Goal: Information Seeking & Learning: Learn about a topic

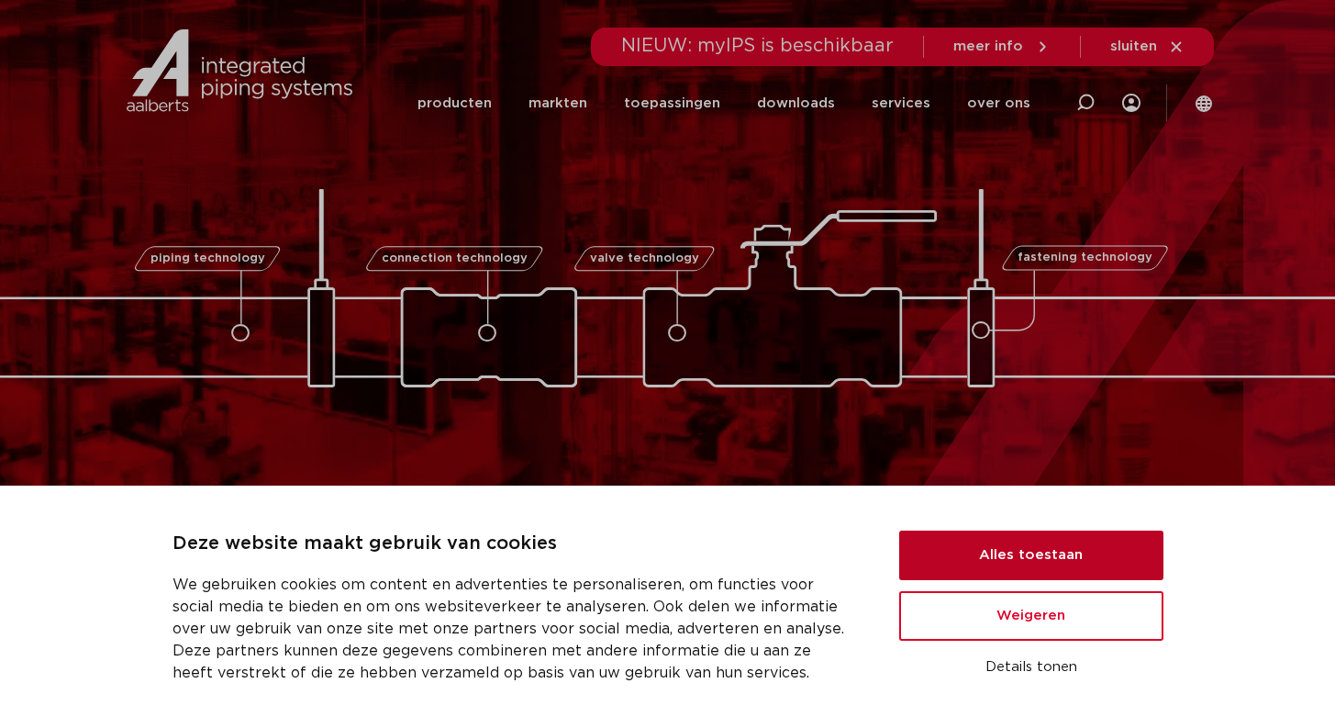
click at [1067, 553] on button "Alles toestaan" at bounding box center [1031, 555] width 264 height 50
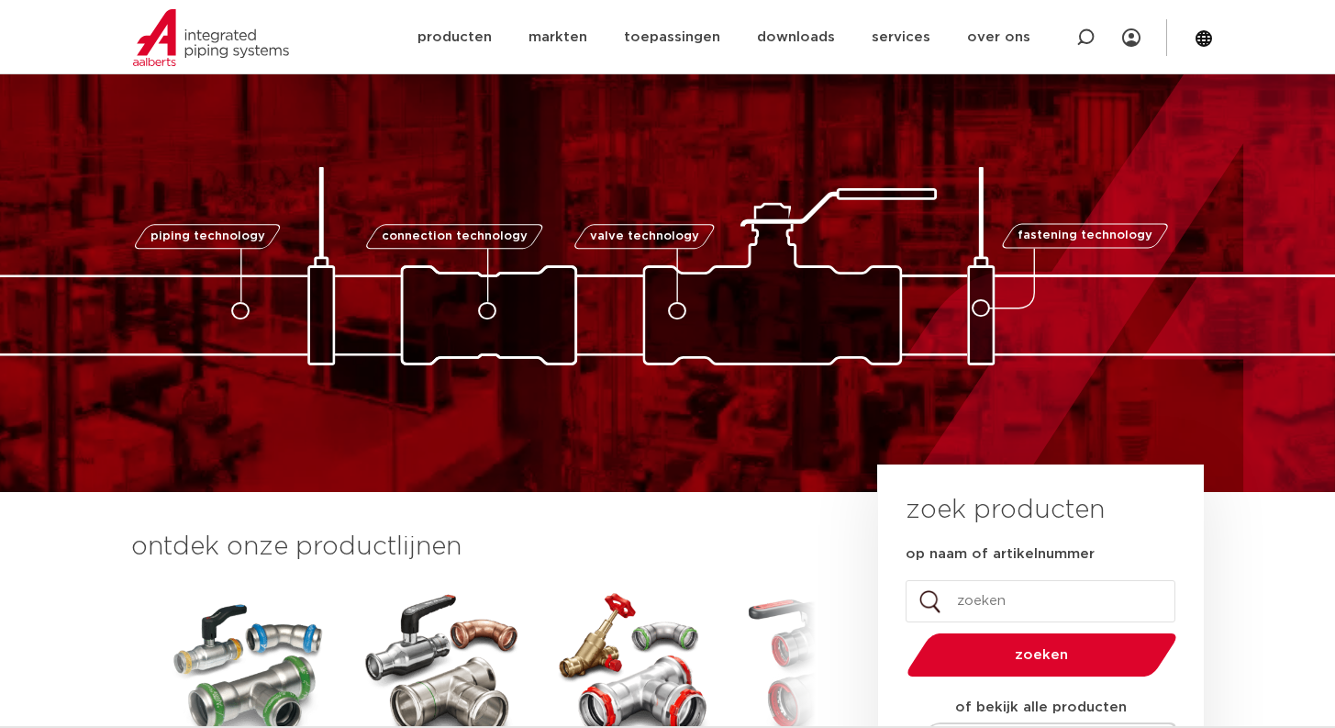
scroll to position [59, 0]
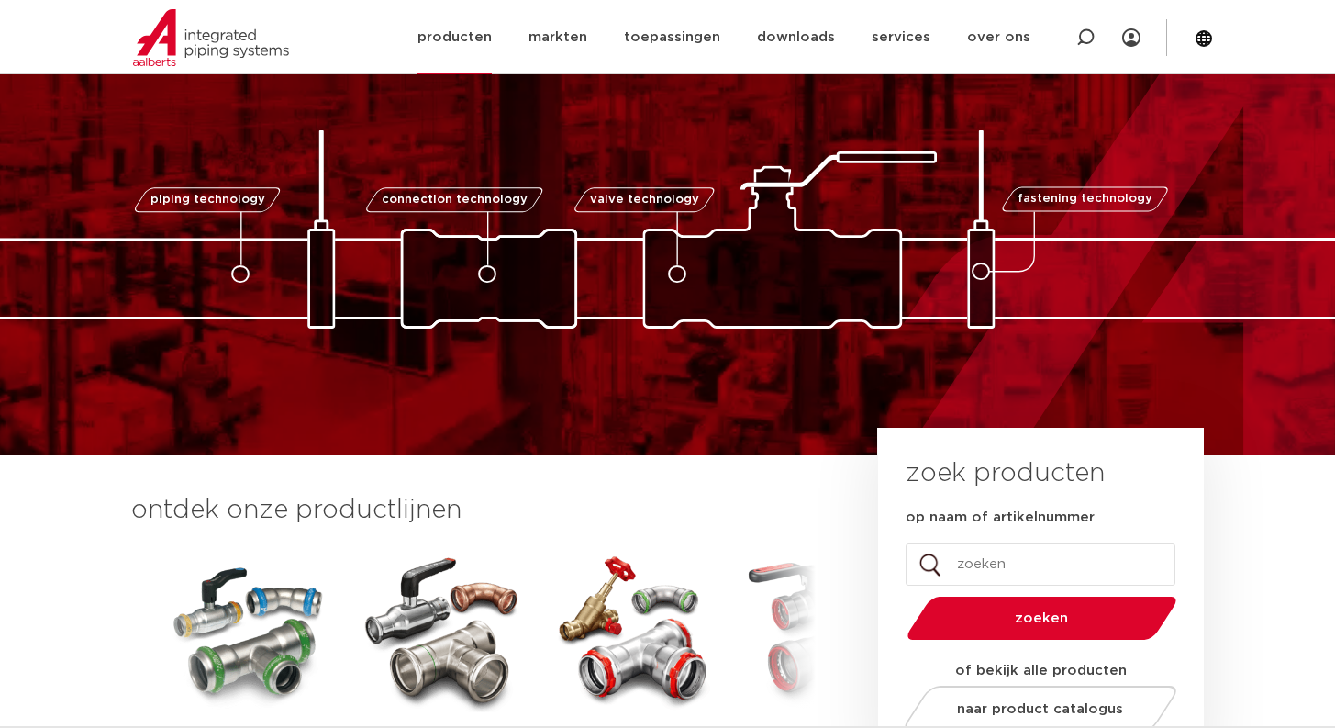
click at [469, 39] on link "producten" at bounding box center [455, 37] width 74 height 74
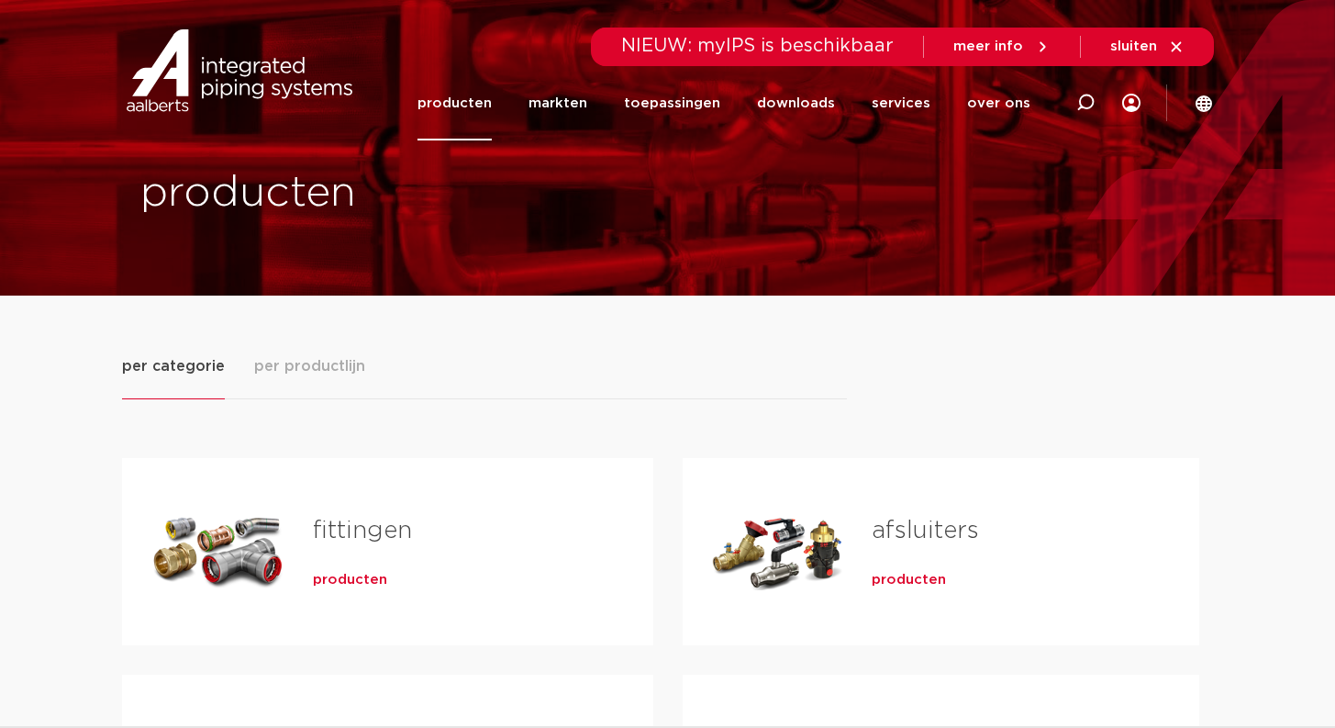
click at [316, 370] on span "per productlijn" at bounding box center [309, 366] width 111 height 22
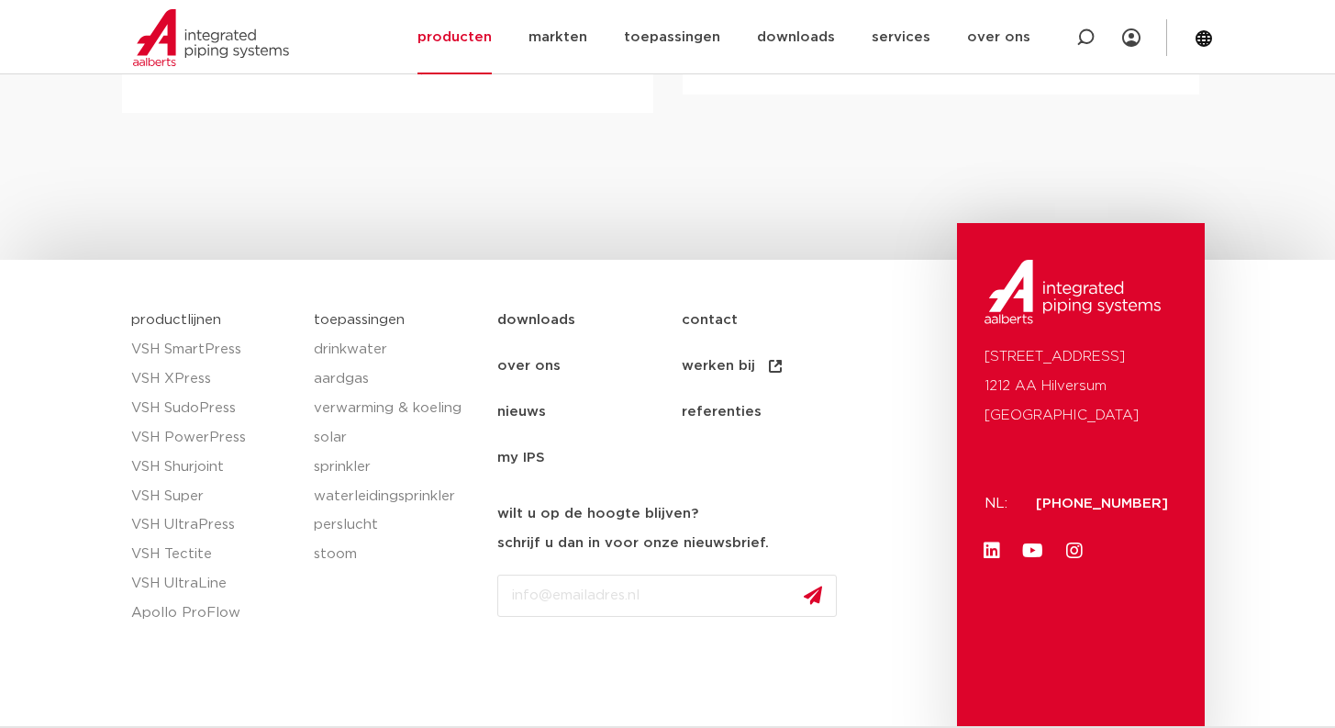
scroll to position [1511, 0]
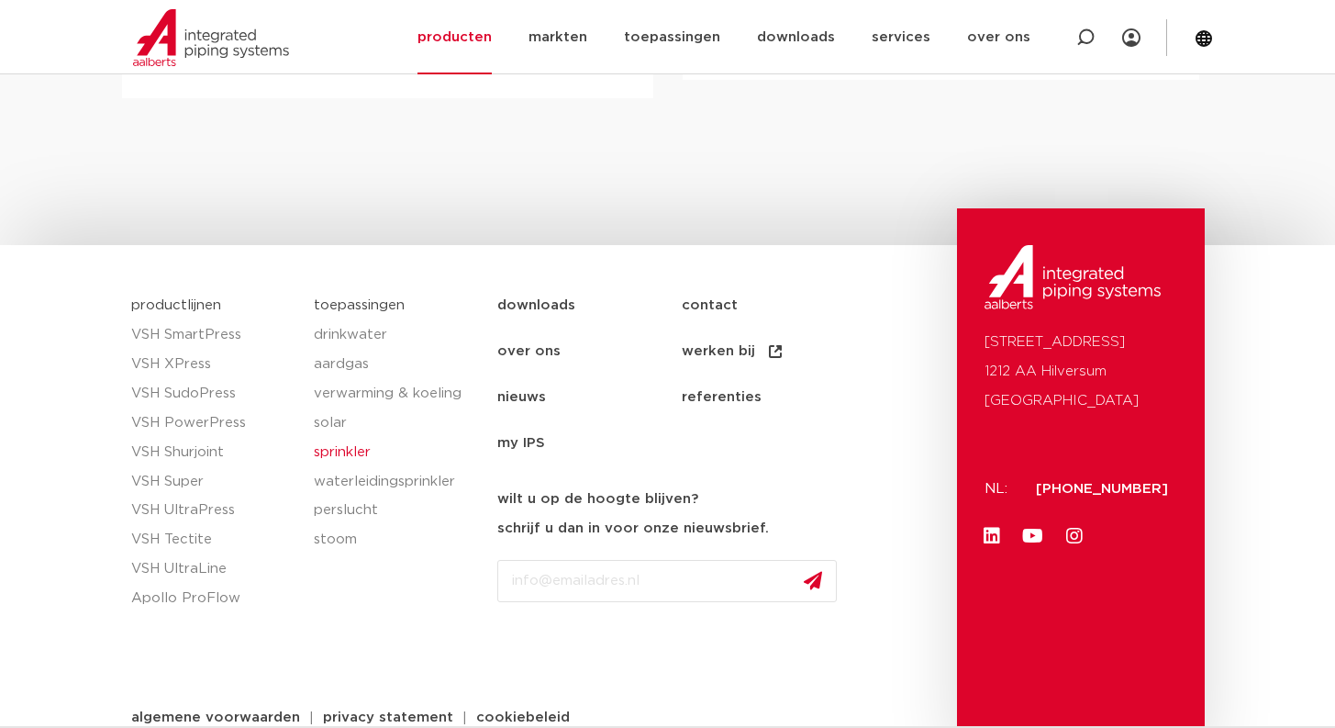
click at [355, 438] on link "sprinkler" at bounding box center [396, 452] width 165 height 29
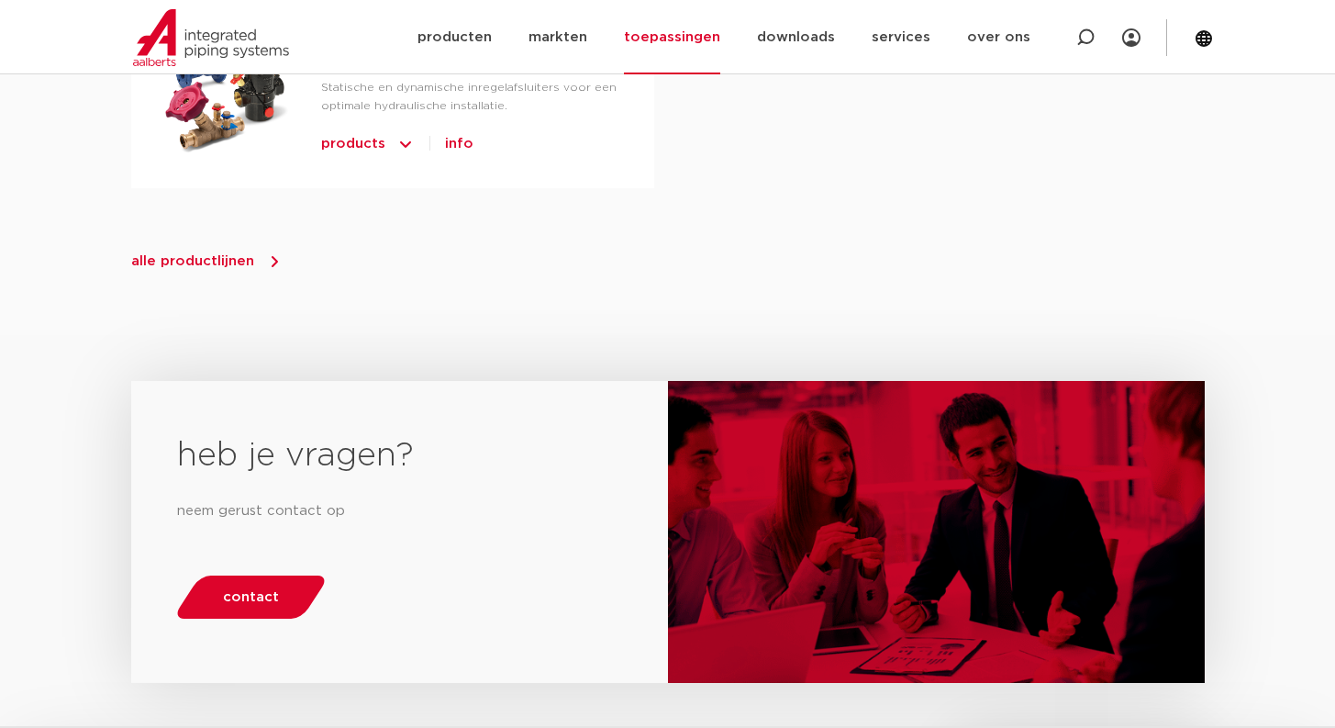
scroll to position [2256, 0]
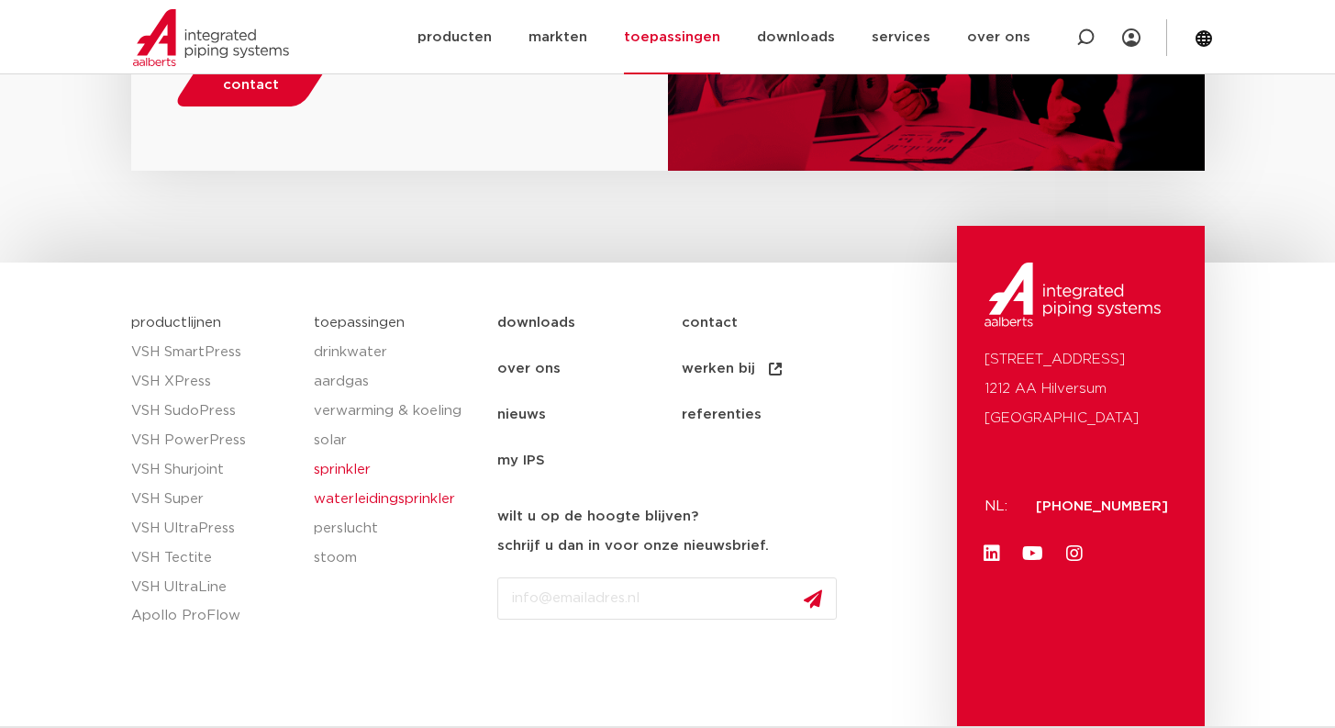
click at [367, 485] on link "waterleidingsprinkler" at bounding box center [396, 499] width 165 height 29
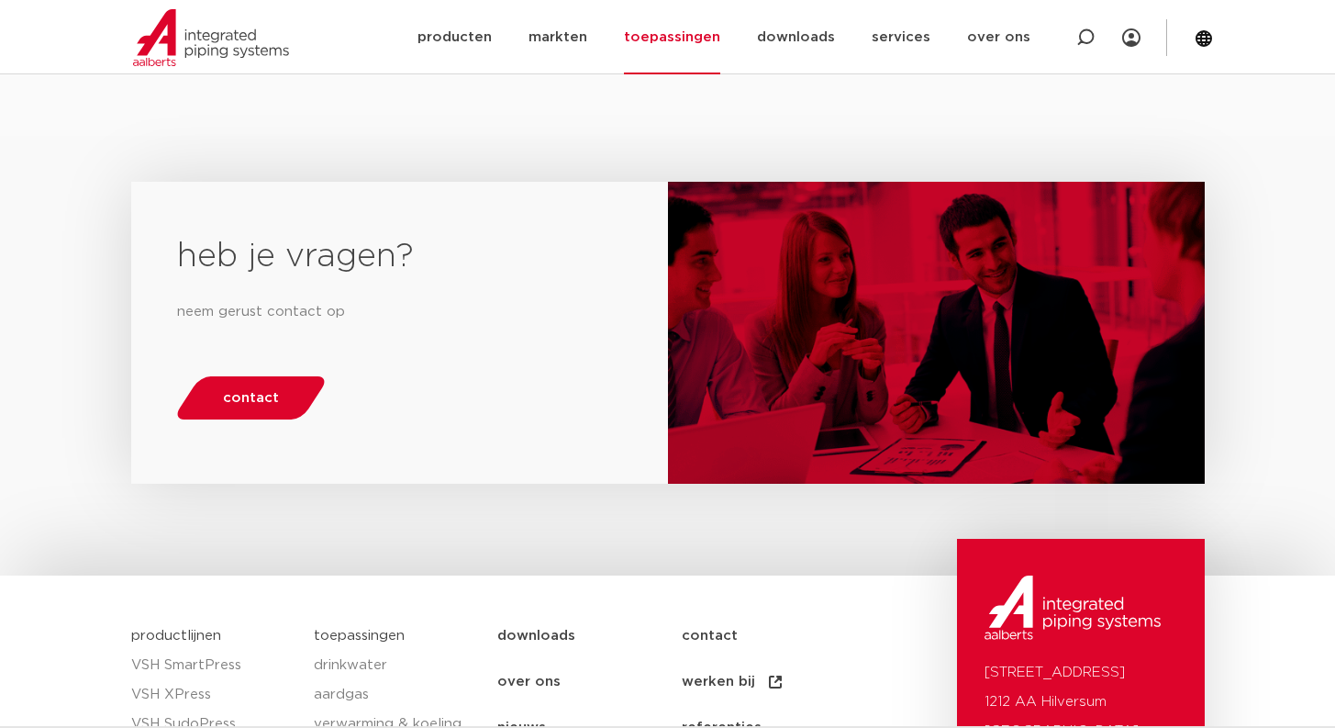
scroll to position [1944, 0]
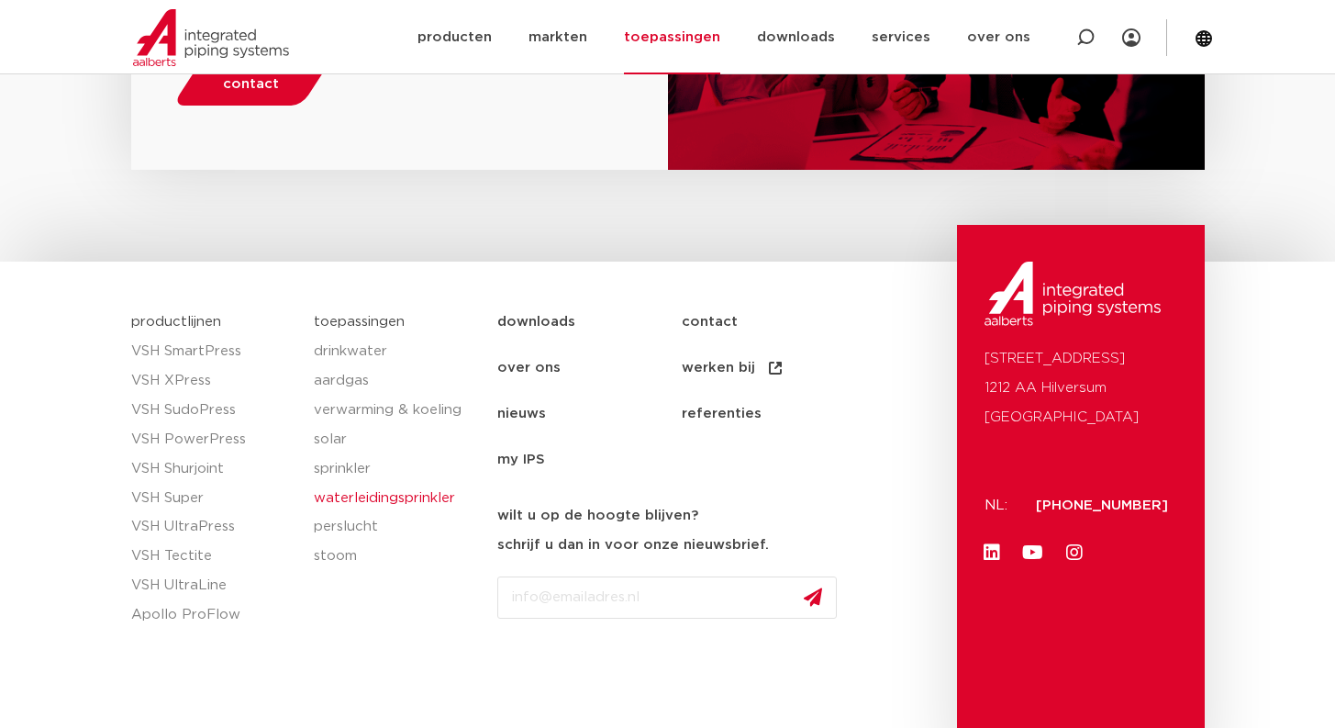
click at [532, 345] on link "over ons" at bounding box center [589, 368] width 184 height 46
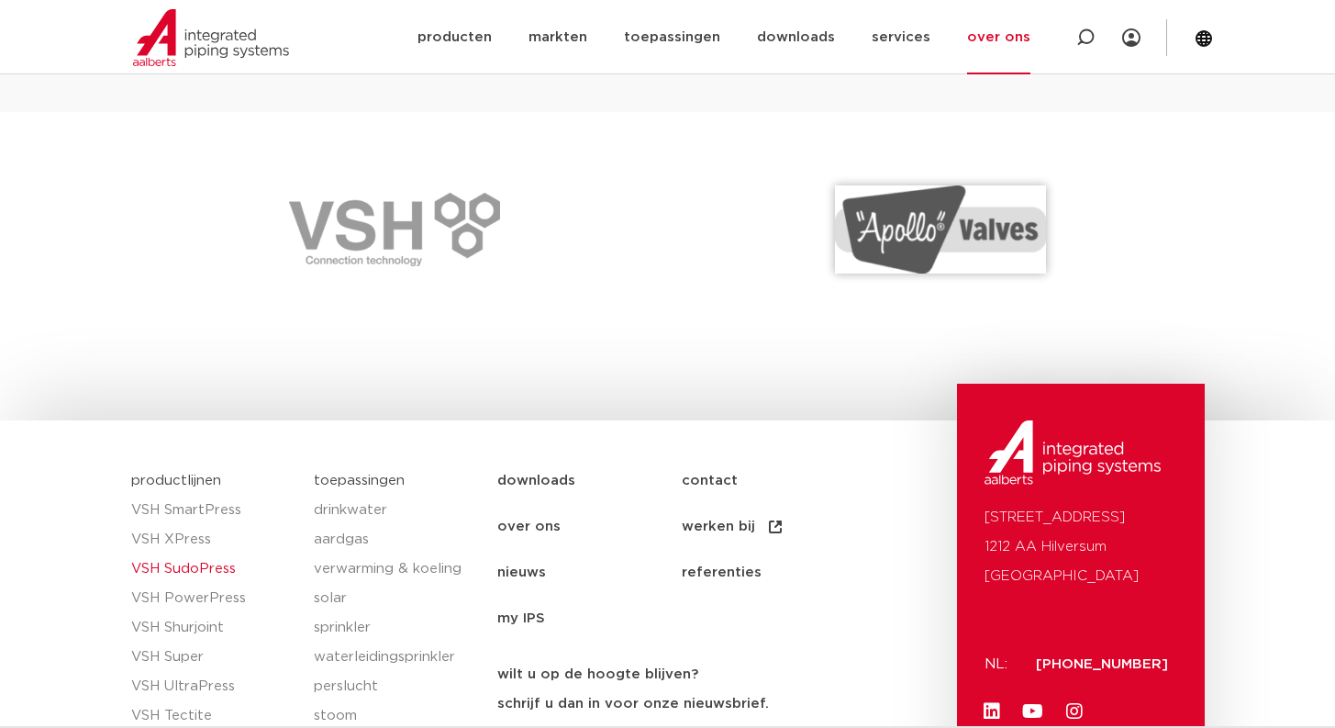
scroll to position [2774, 0]
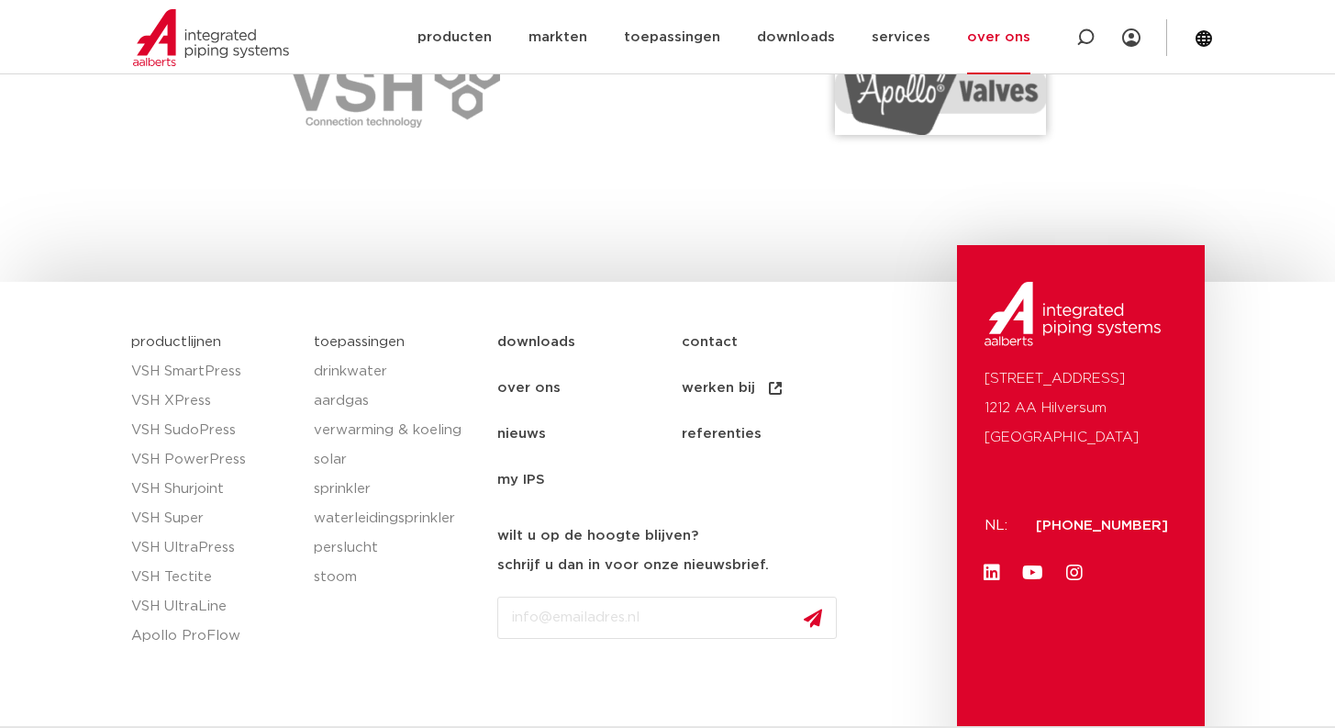
click at [522, 411] on link "nieuws" at bounding box center [589, 434] width 184 height 46
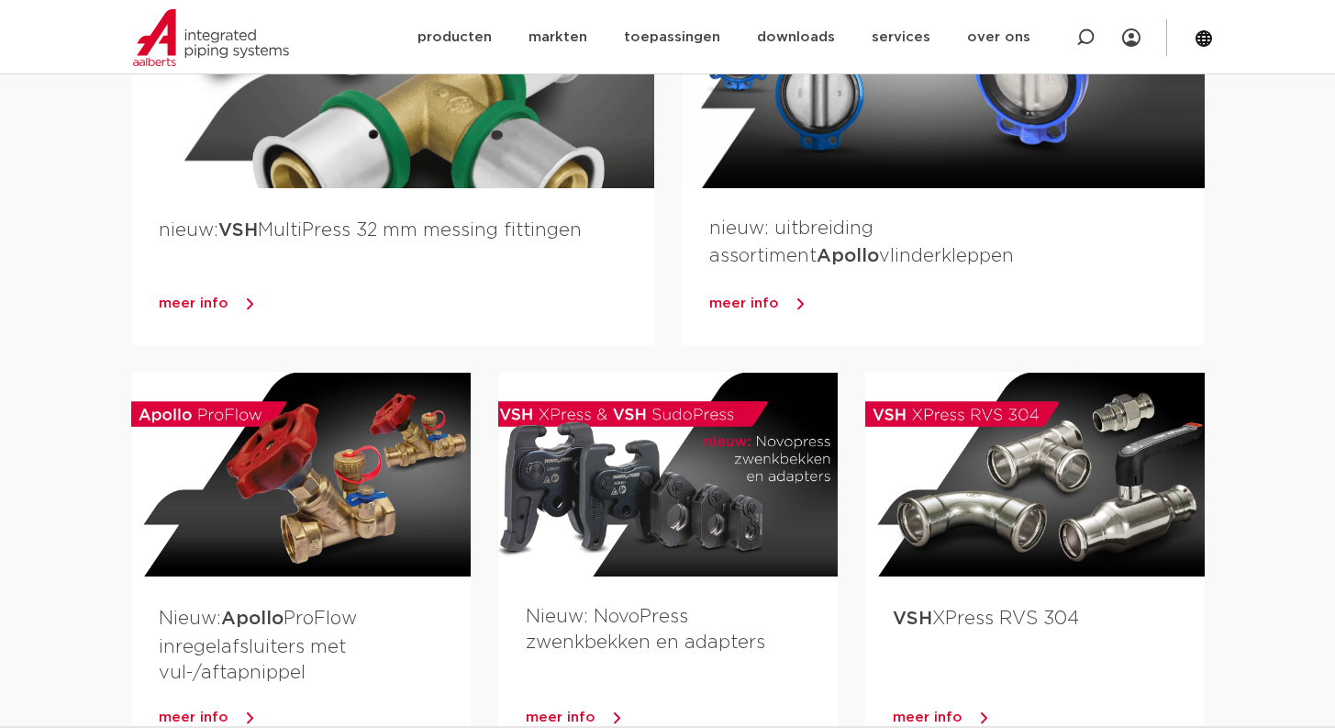
scroll to position [955, 0]
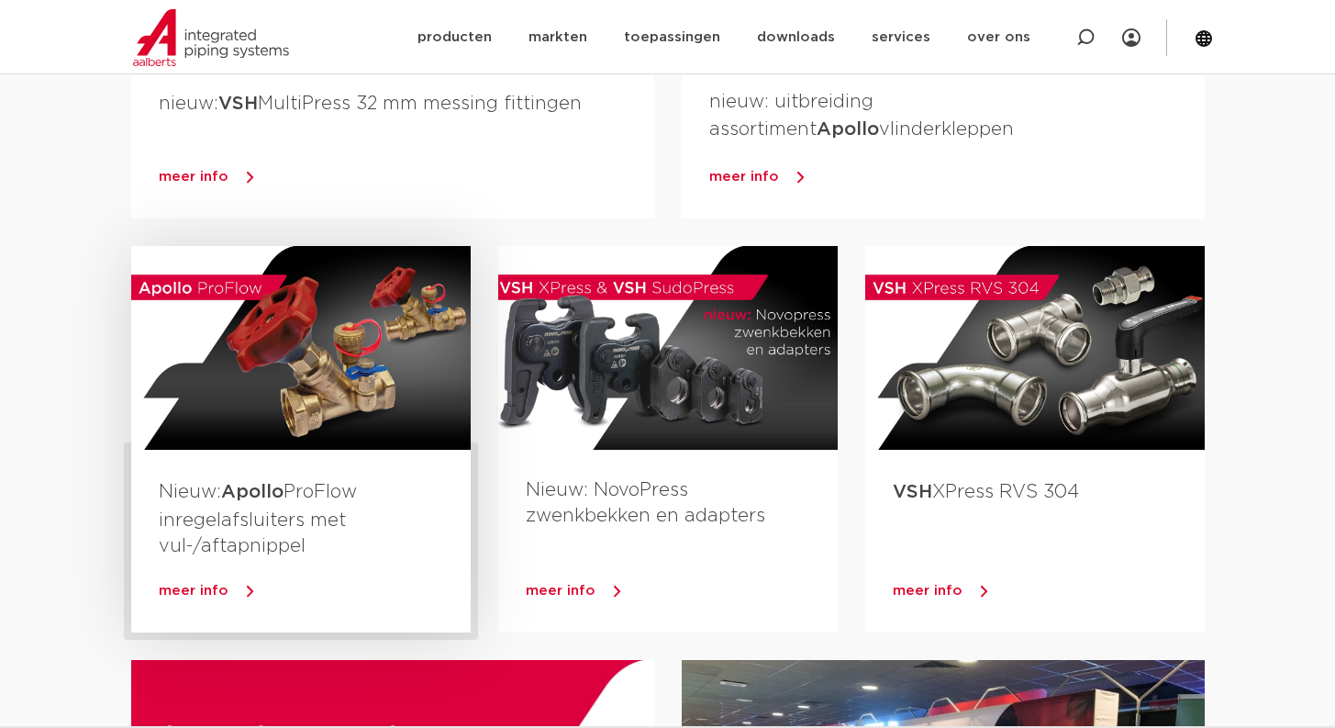
click at [232, 591] on link "meer info" at bounding box center [315, 591] width 312 height 28
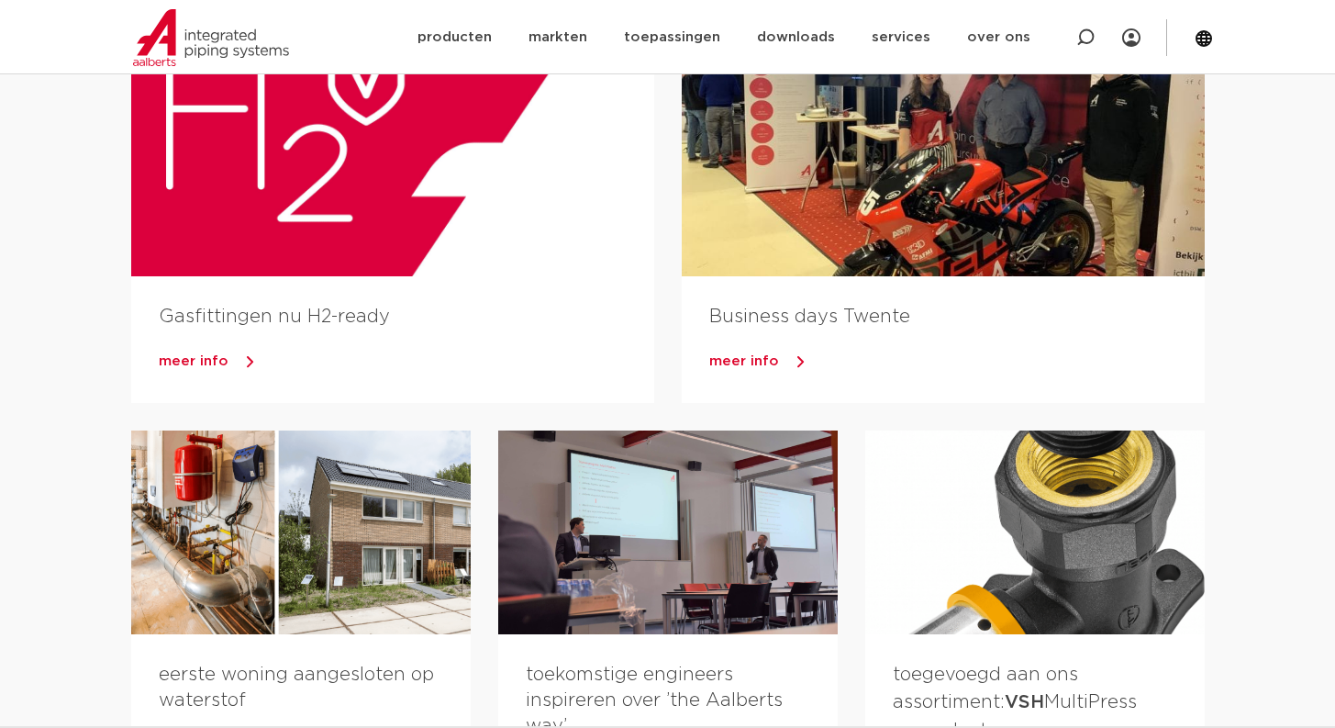
scroll to position [1791, 0]
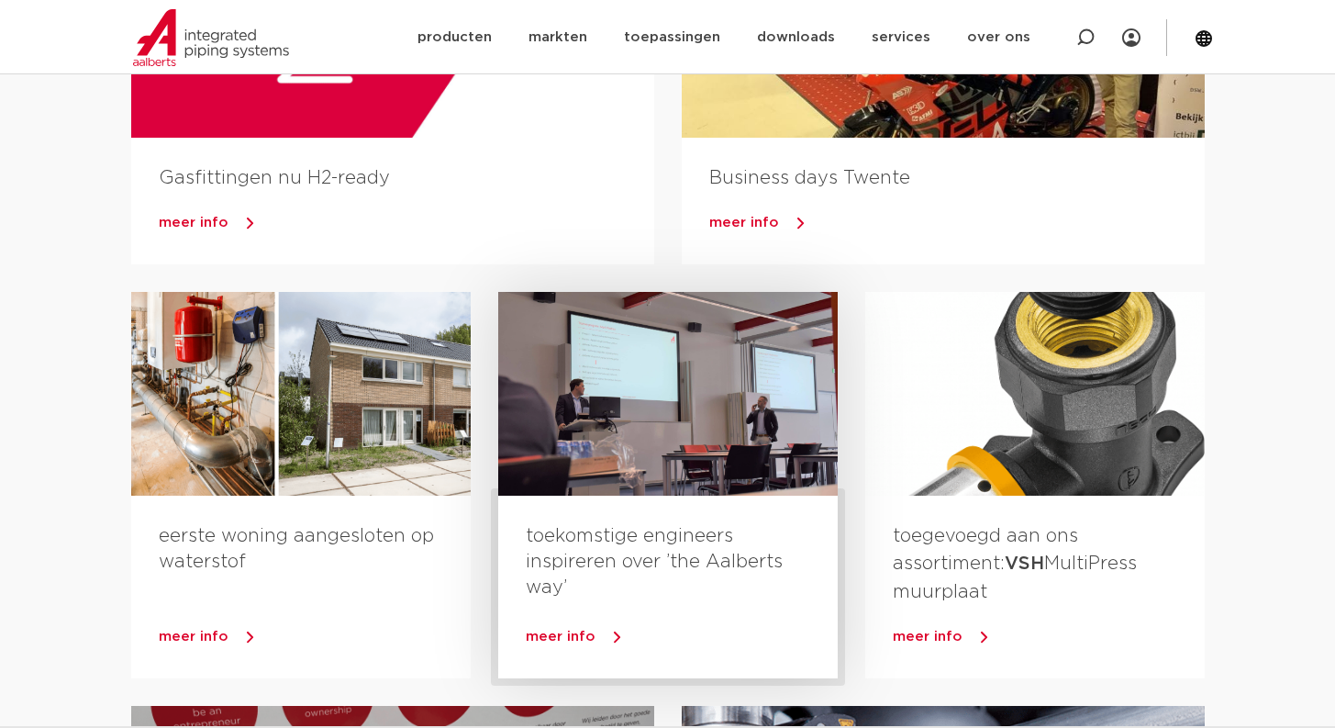
click at [579, 635] on span "meer info" at bounding box center [561, 637] width 70 height 14
